Goal: Information Seeking & Learning: Learn about a topic

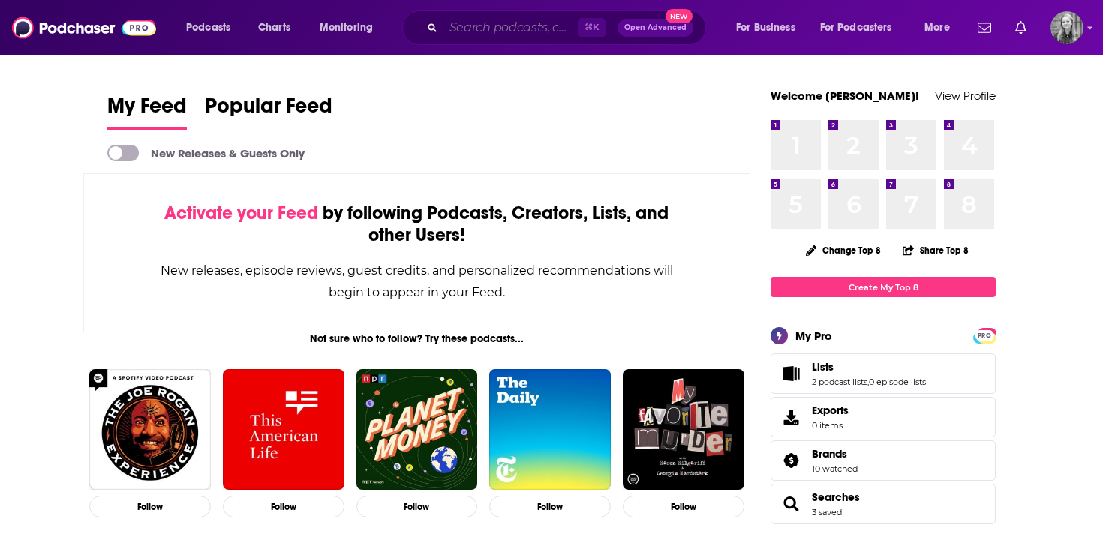
click at [536, 26] on input "Search podcasts, credits, & more..." at bounding box center [510, 28] width 134 height 24
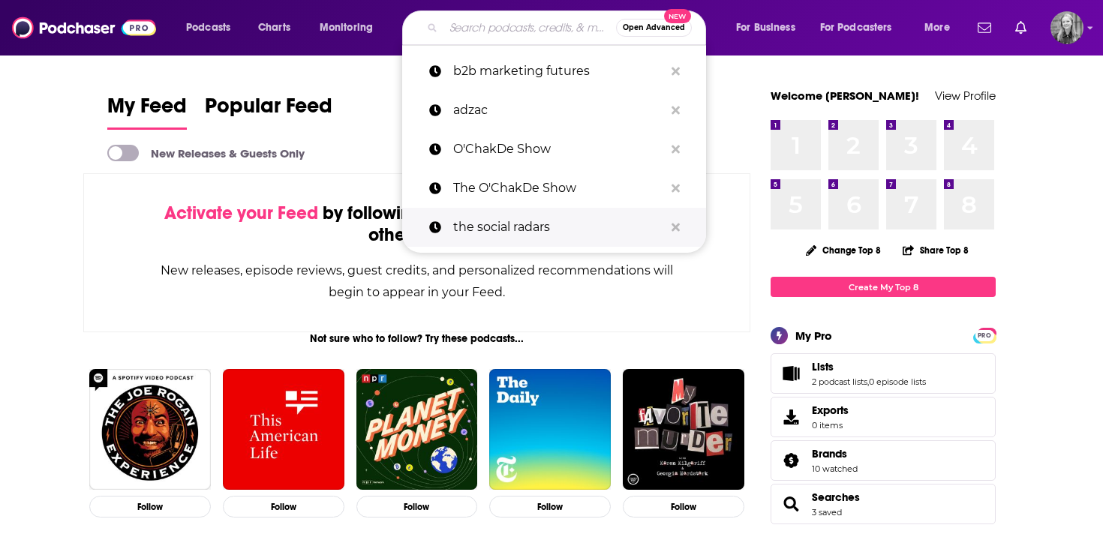
click at [504, 221] on p "the social radars" at bounding box center [558, 227] width 211 height 39
type input "the social radars"
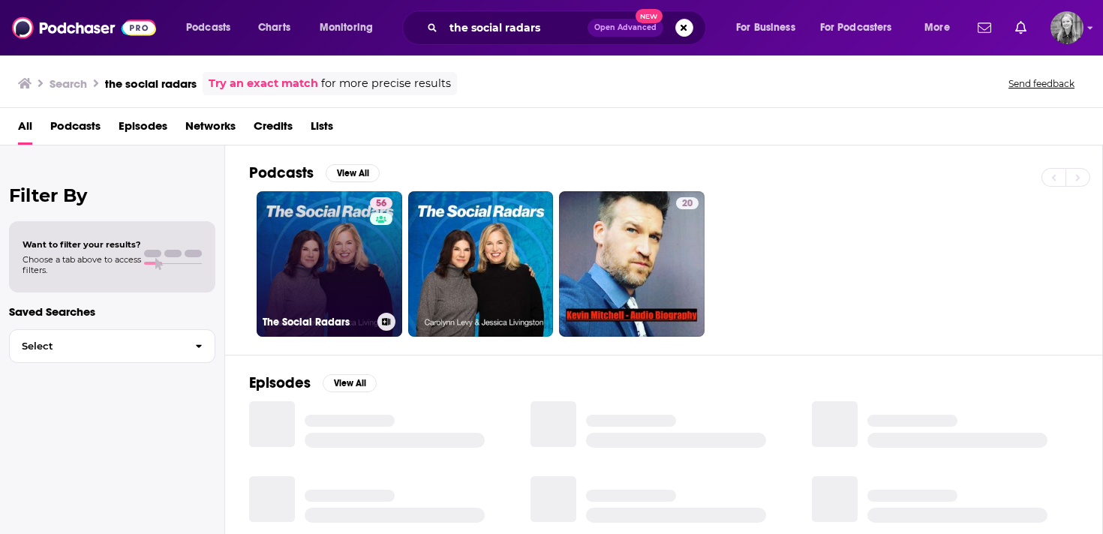
click at [323, 283] on link "56 The Social Radars" at bounding box center [330, 264] width 146 height 146
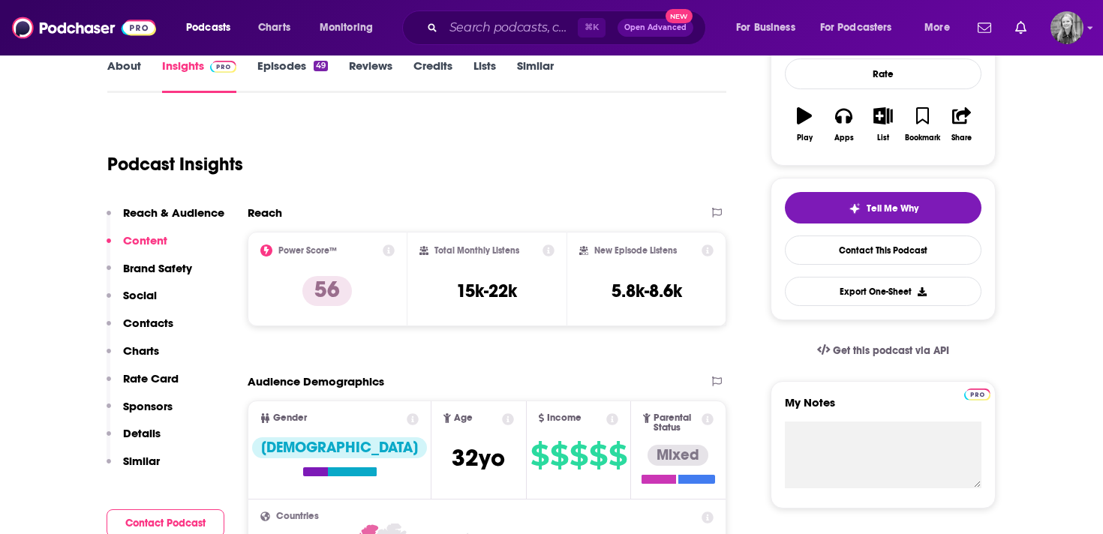
scroll to position [217, 0]
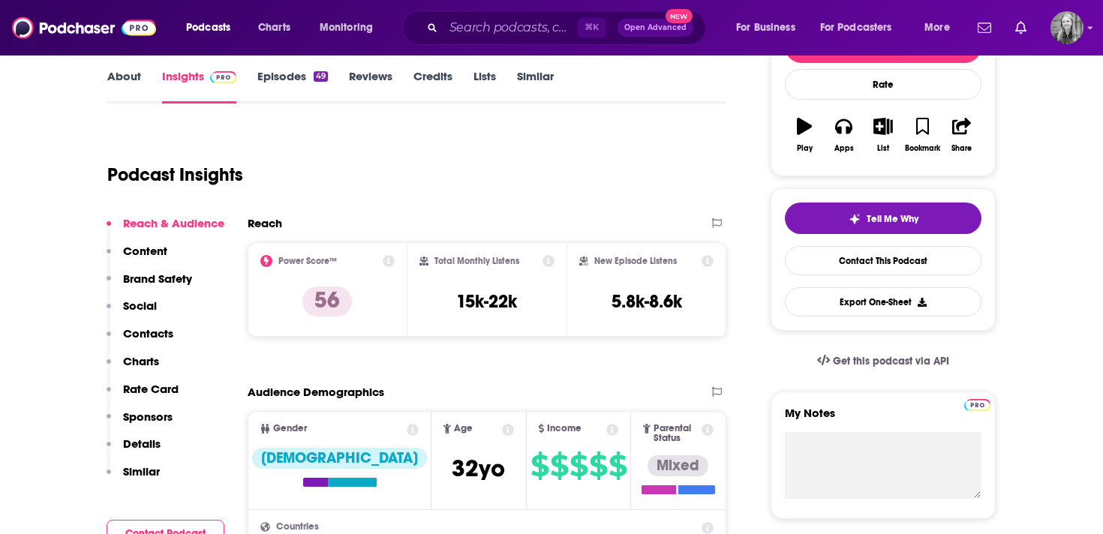
click at [416, 156] on div "Podcast Insights" at bounding box center [410, 166] width 607 height 77
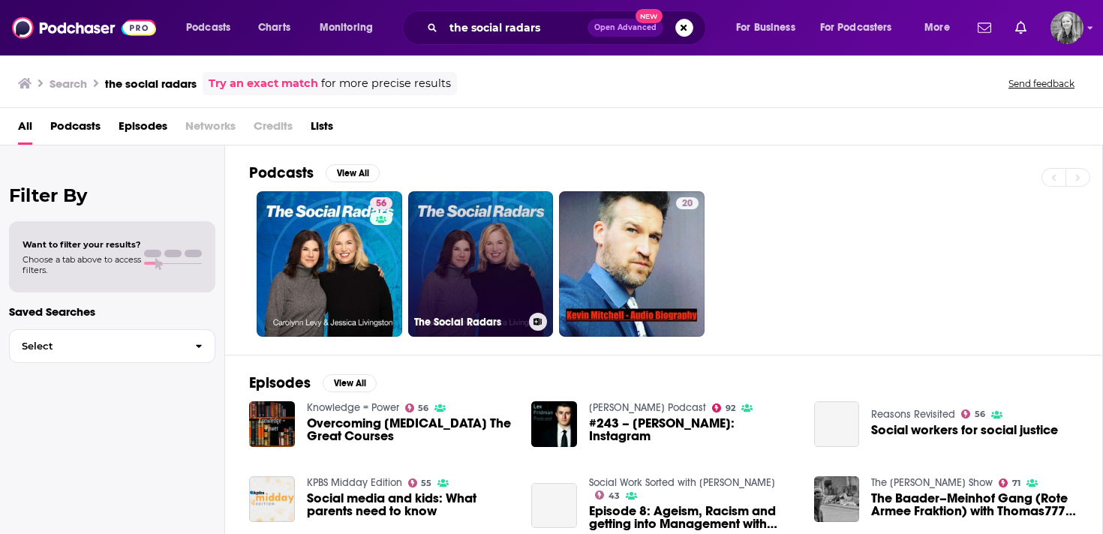
click at [452, 259] on link "The Social Radars" at bounding box center [481, 264] width 146 height 146
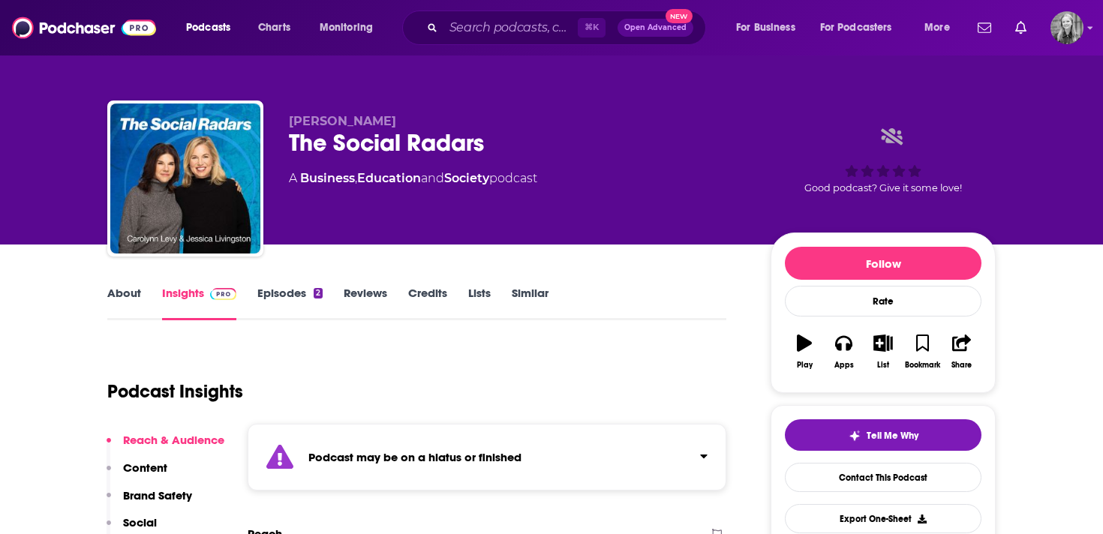
click at [422, 375] on div "Podcast Insights" at bounding box center [410, 382] width 607 height 77
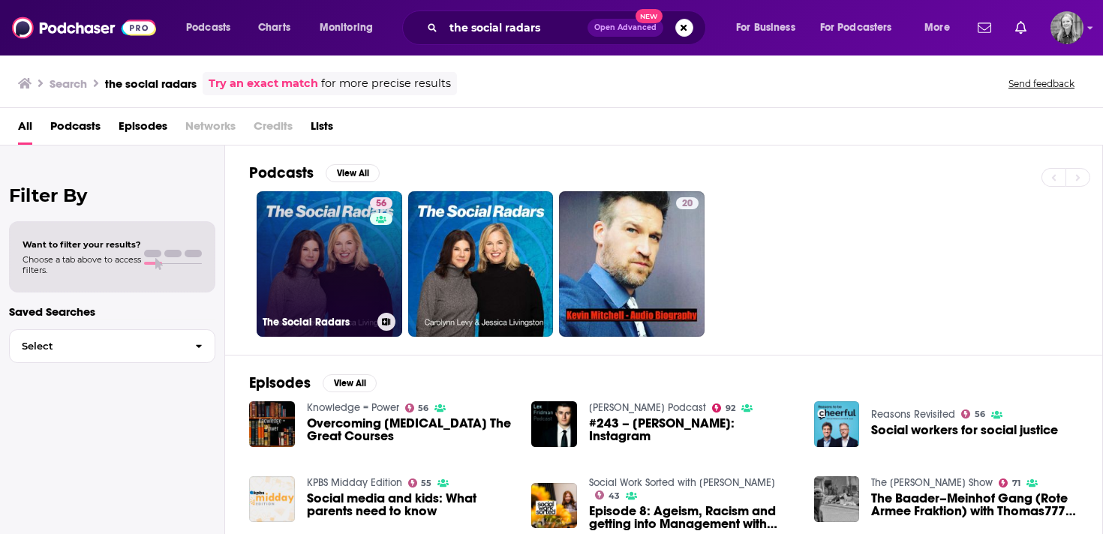
click at [336, 296] on link "56 The Social Radars" at bounding box center [330, 264] width 146 height 146
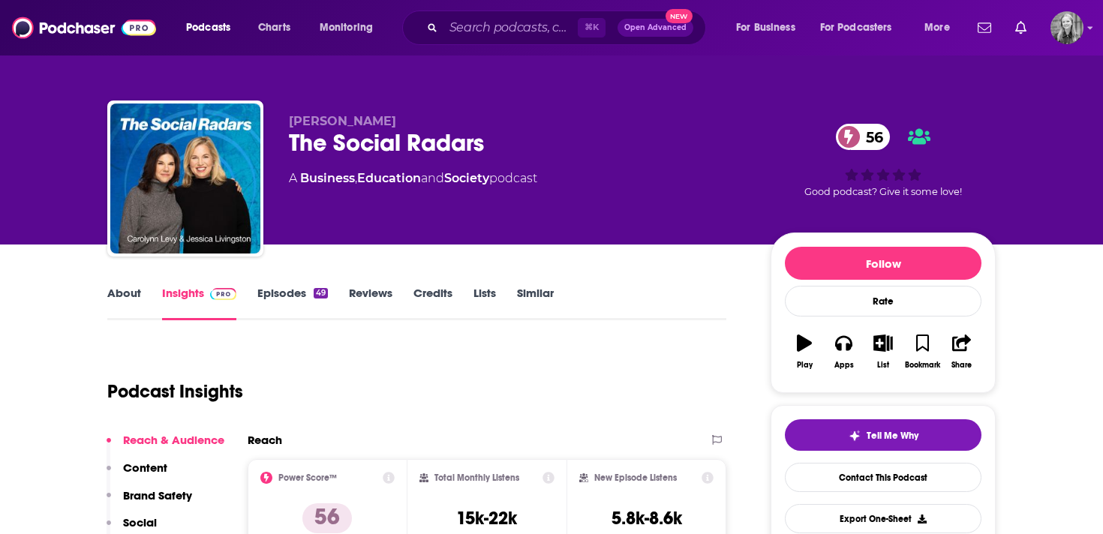
click at [286, 297] on link "Episodes 49" at bounding box center [292, 303] width 71 height 35
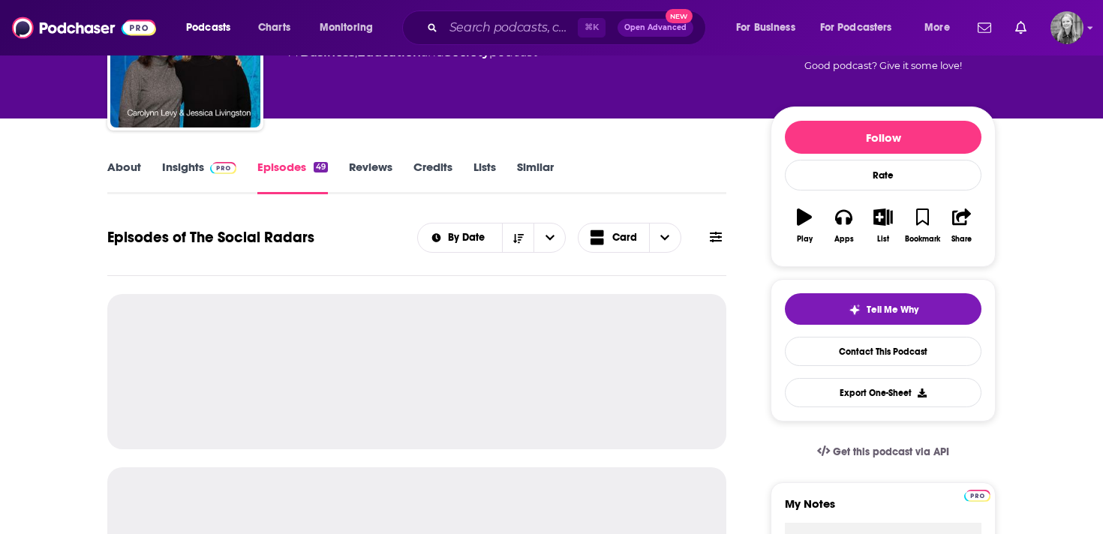
scroll to position [138, 0]
